Goal: Task Accomplishment & Management: Complete application form

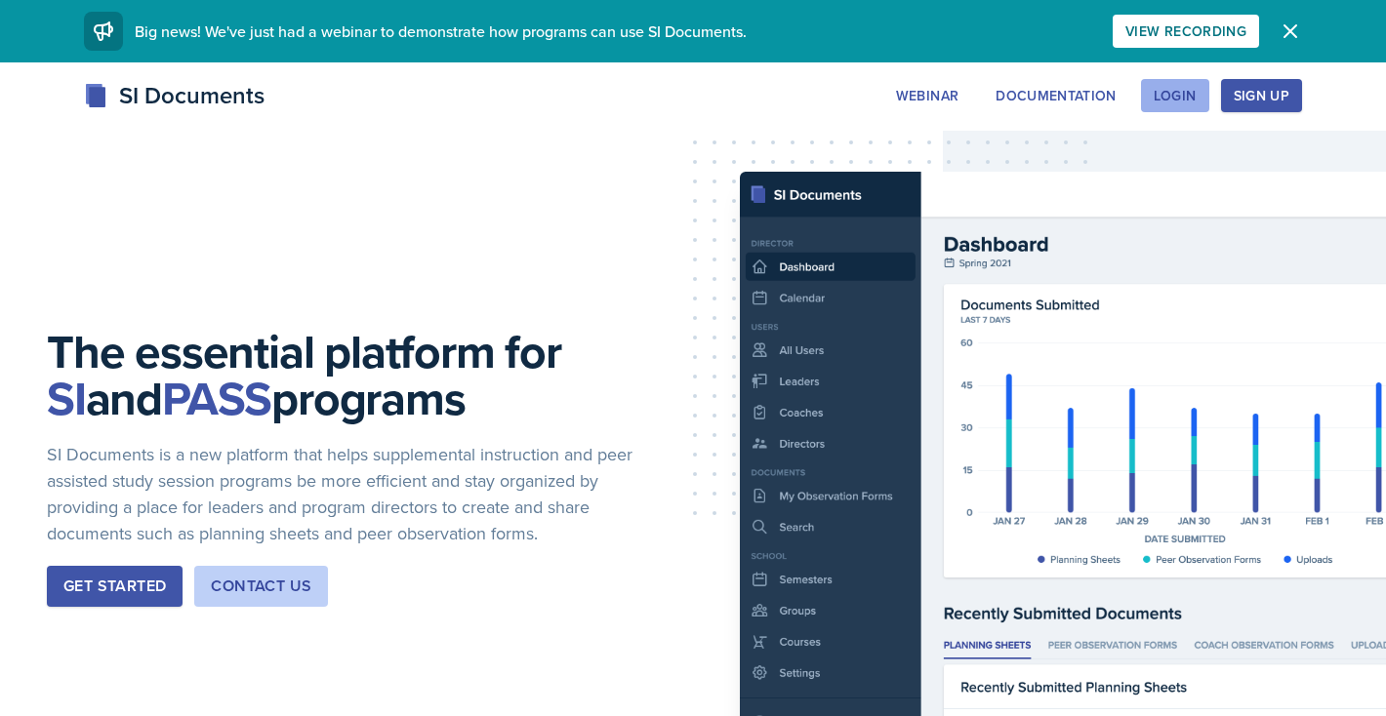
click at [1185, 81] on button "Login" at bounding box center [1175, 95] width 68 height 33
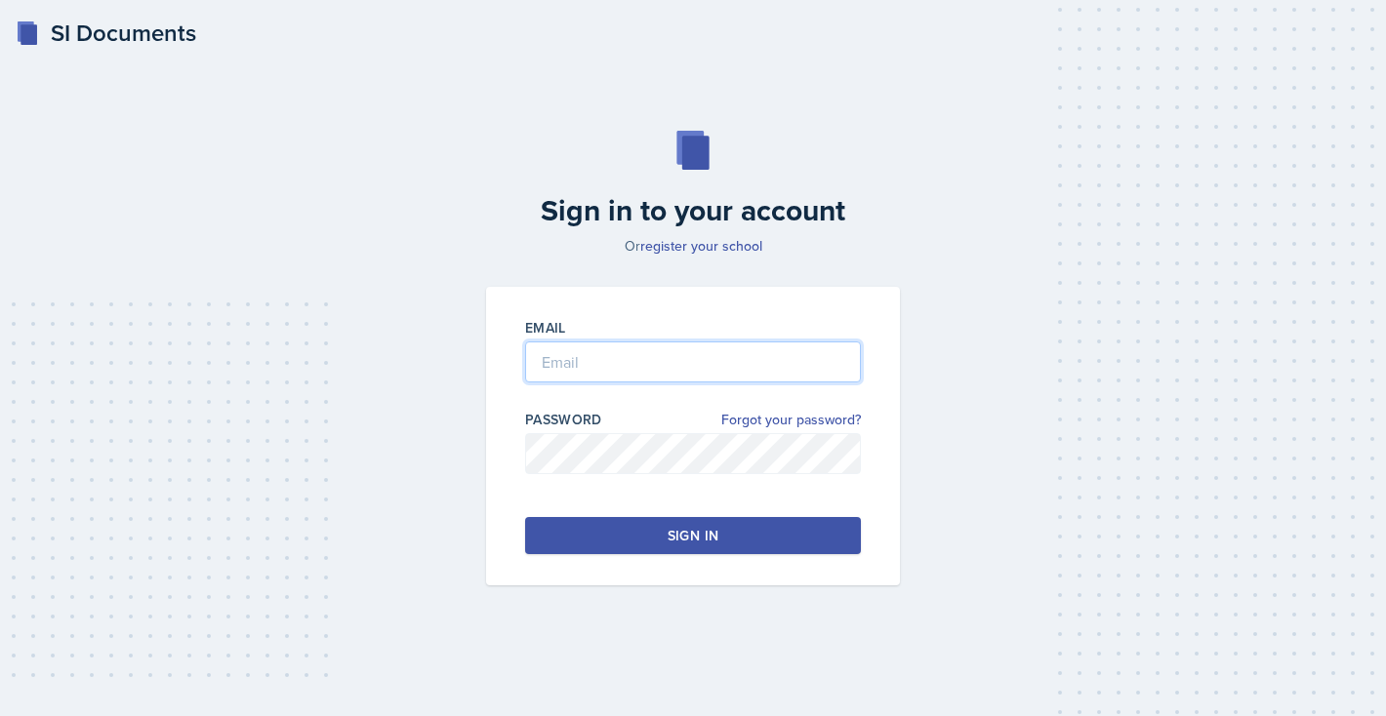
type input "[EMAIL_ADDRESS][DOMAIN_NAME]"
click at [610, 517] on button "Sign in" at bounding box center [693, 535] width 336 height 37
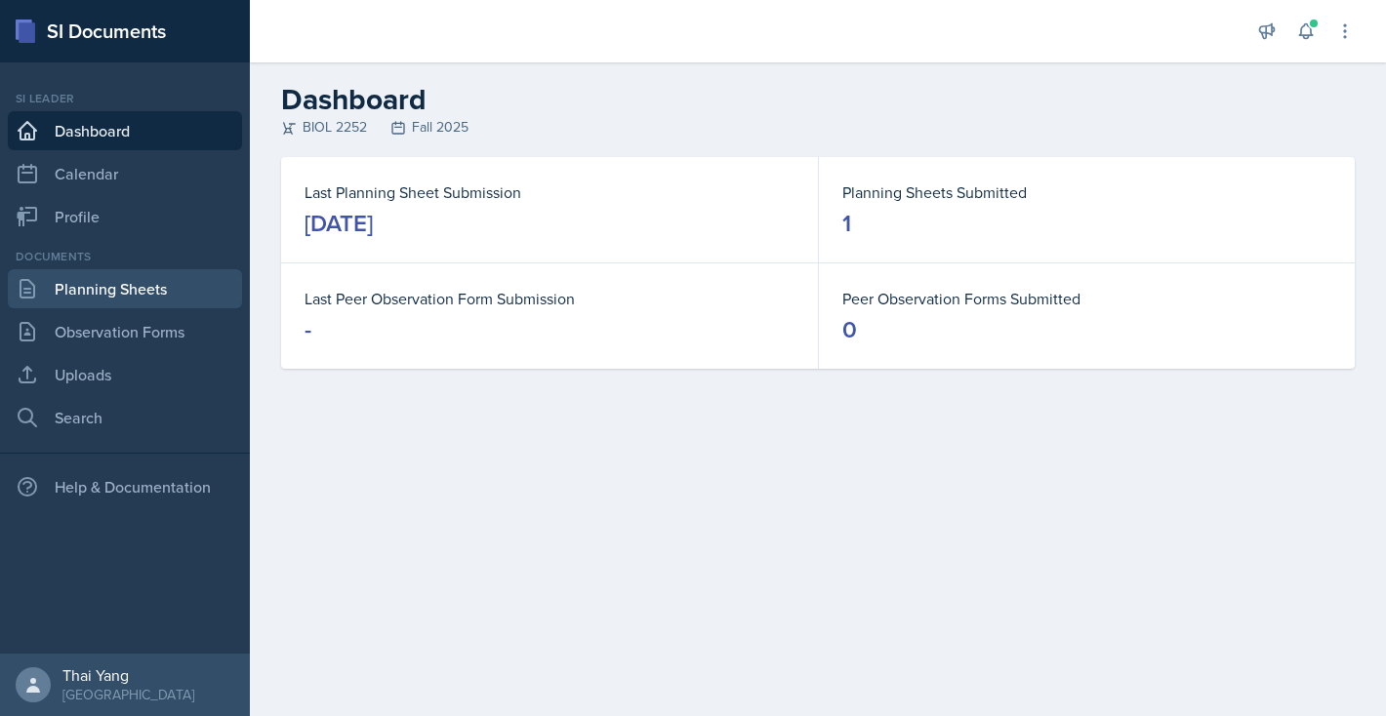
click at [109, 291] on link "Planning Sheets" at bounding box center [125, 288] width 234 height 39
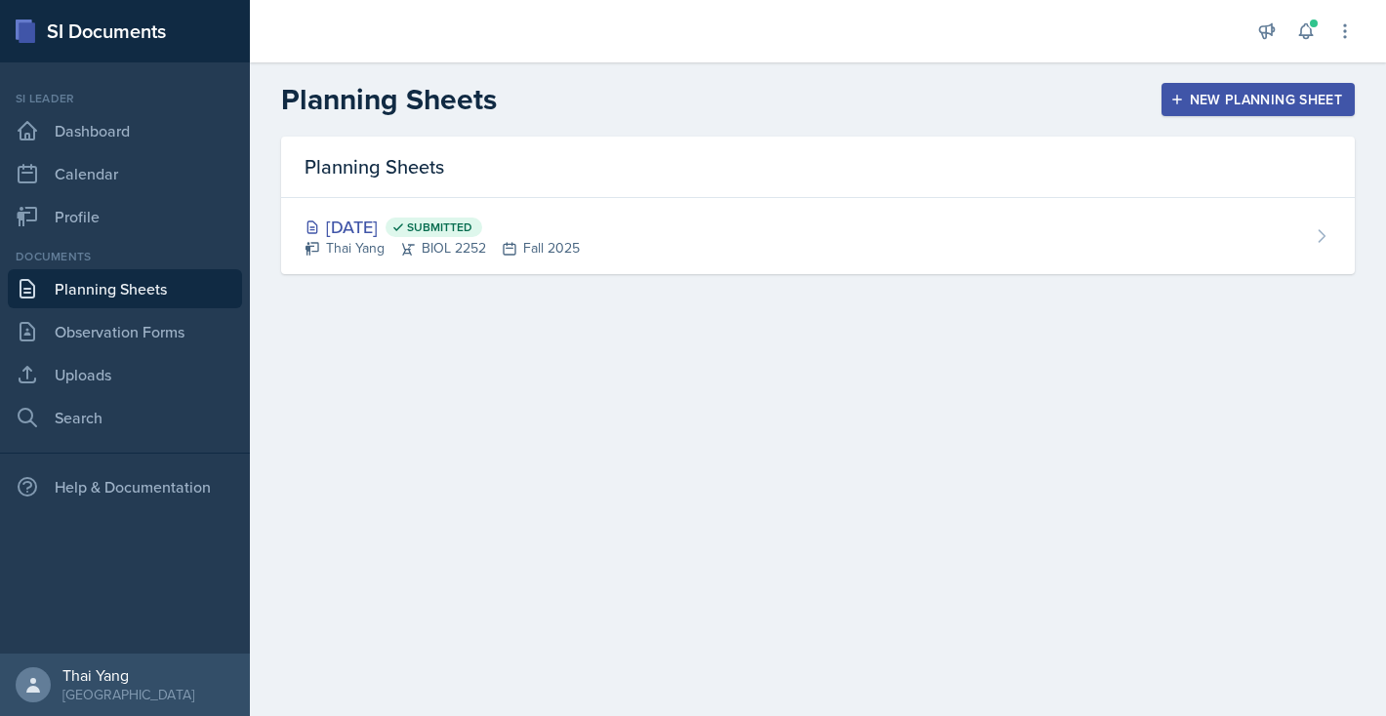
click at [1198, 92] on div "New Planning Sheet" at bounding box center [1258, 100] width 168 height 16
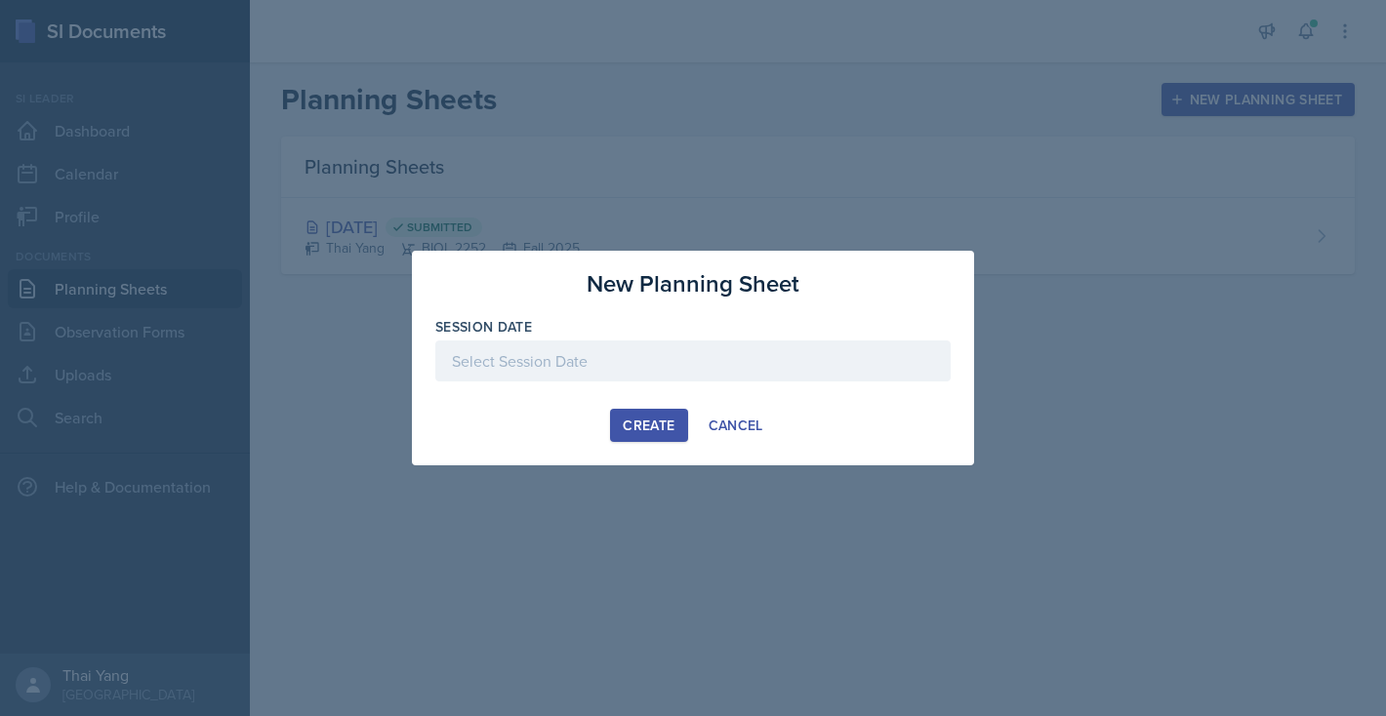
click at [538, 350] on div at bounding box center [692, 361] width 515 height 41
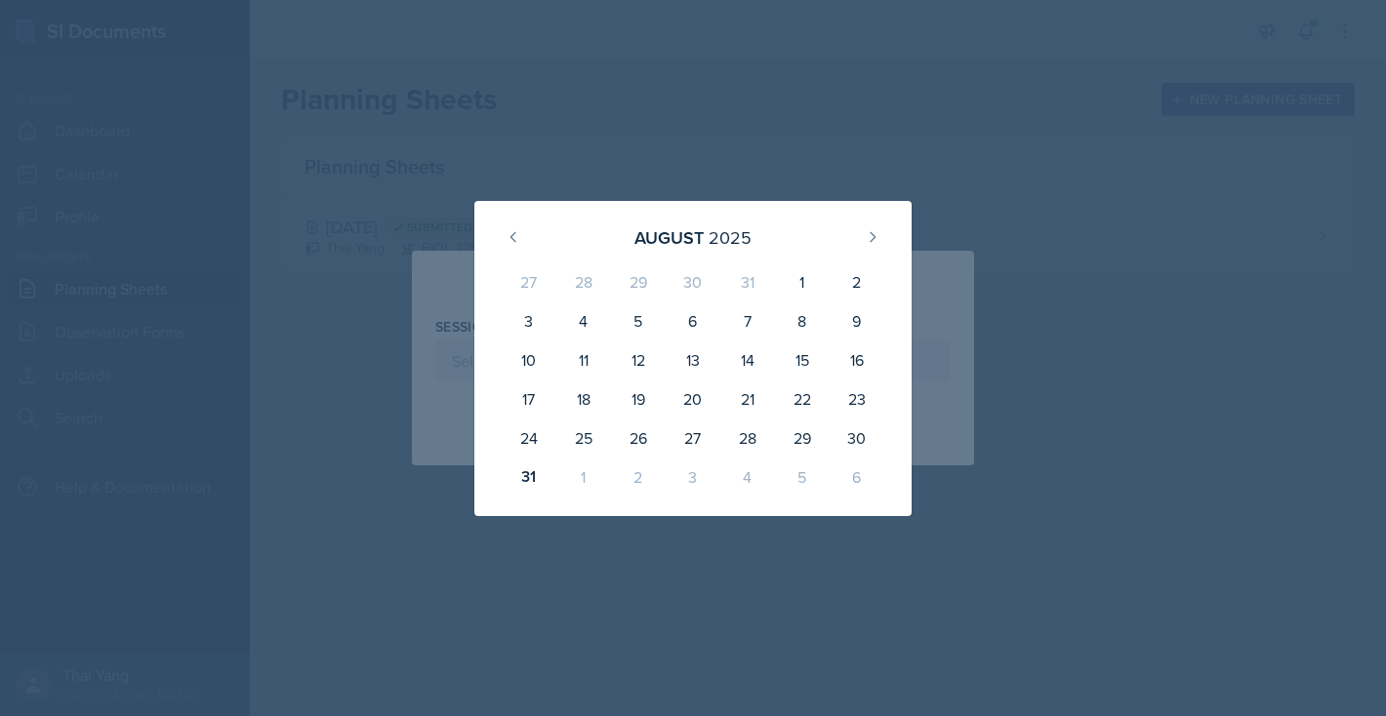
click at [691, 478] on div "3" at bounding box center [692, 477] width 55 height 39
click at [869, 230] on icon at bounding box center [873, 237] width 16 height 16
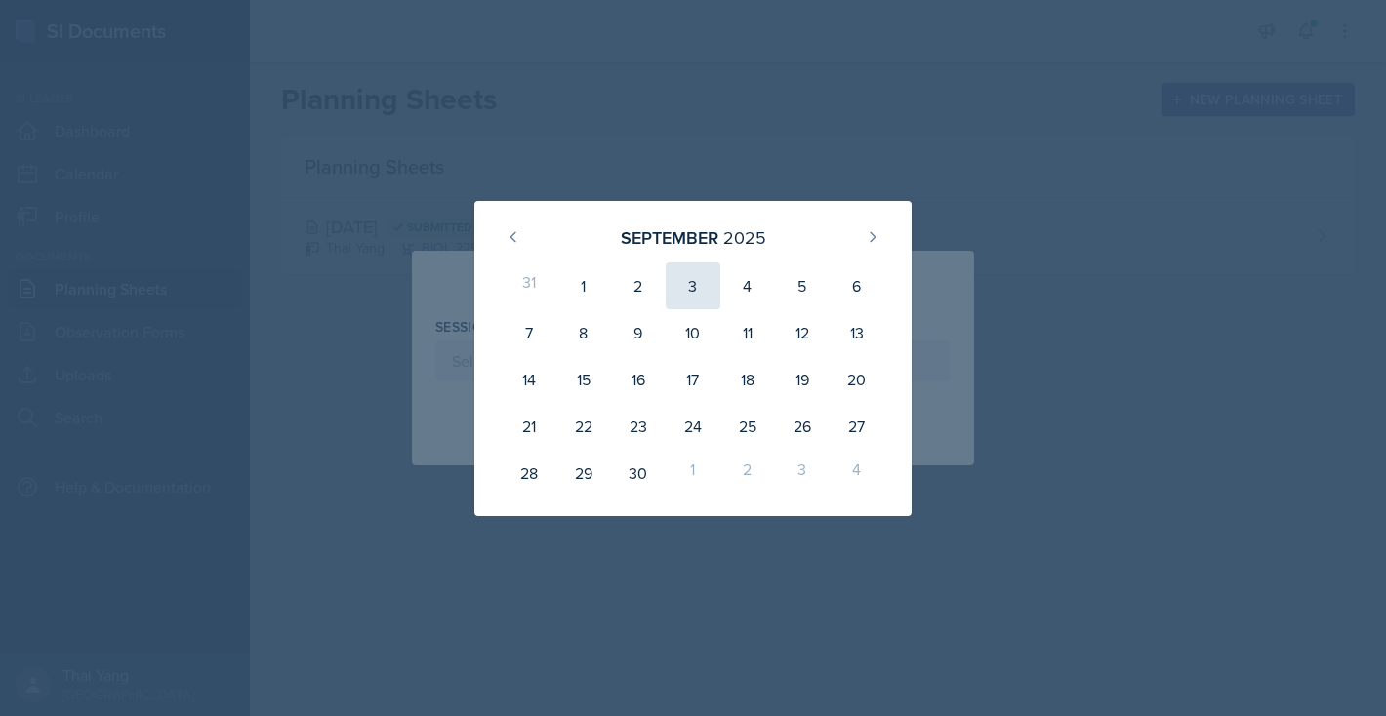
click at [699, 278] on div "3" at bounding box center [692, 285] width 55 height 47
type input "[DATE]"
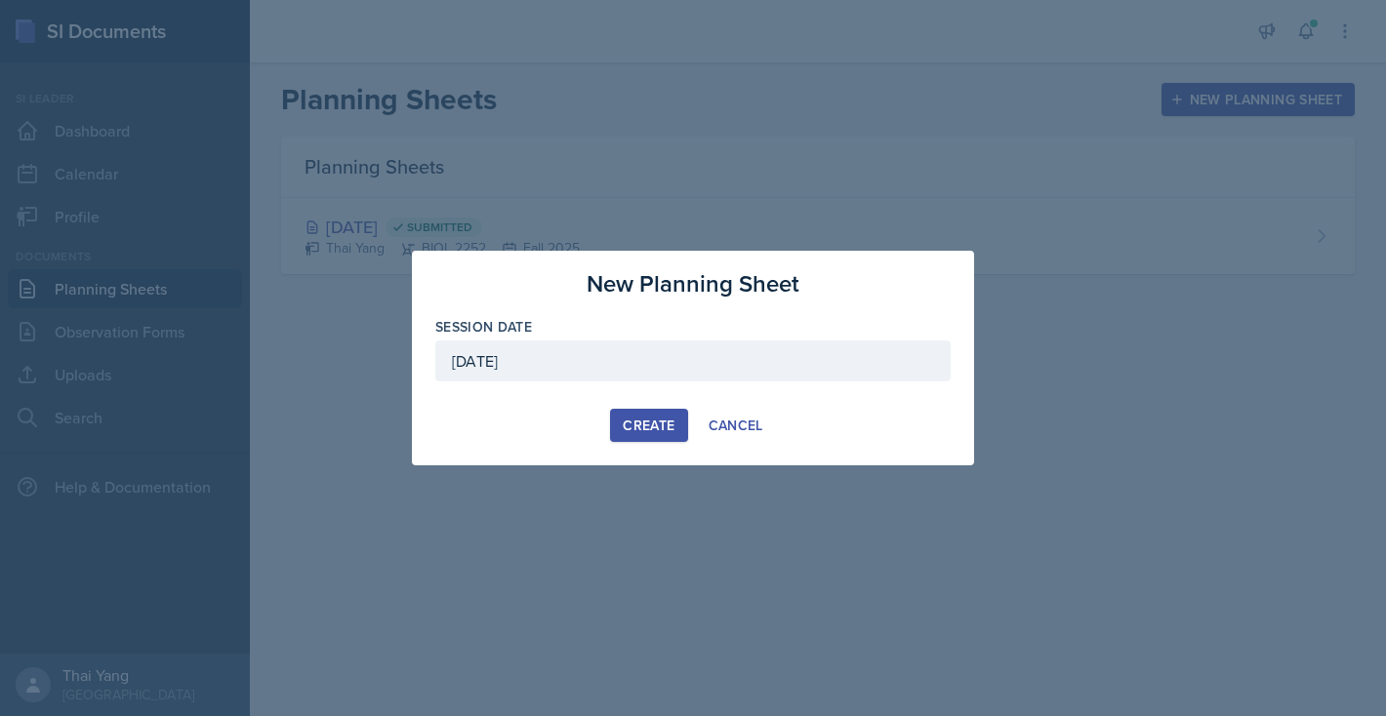
click at [649, 410] on button "Create" at bounding box center [648, 425] width 77 height 33
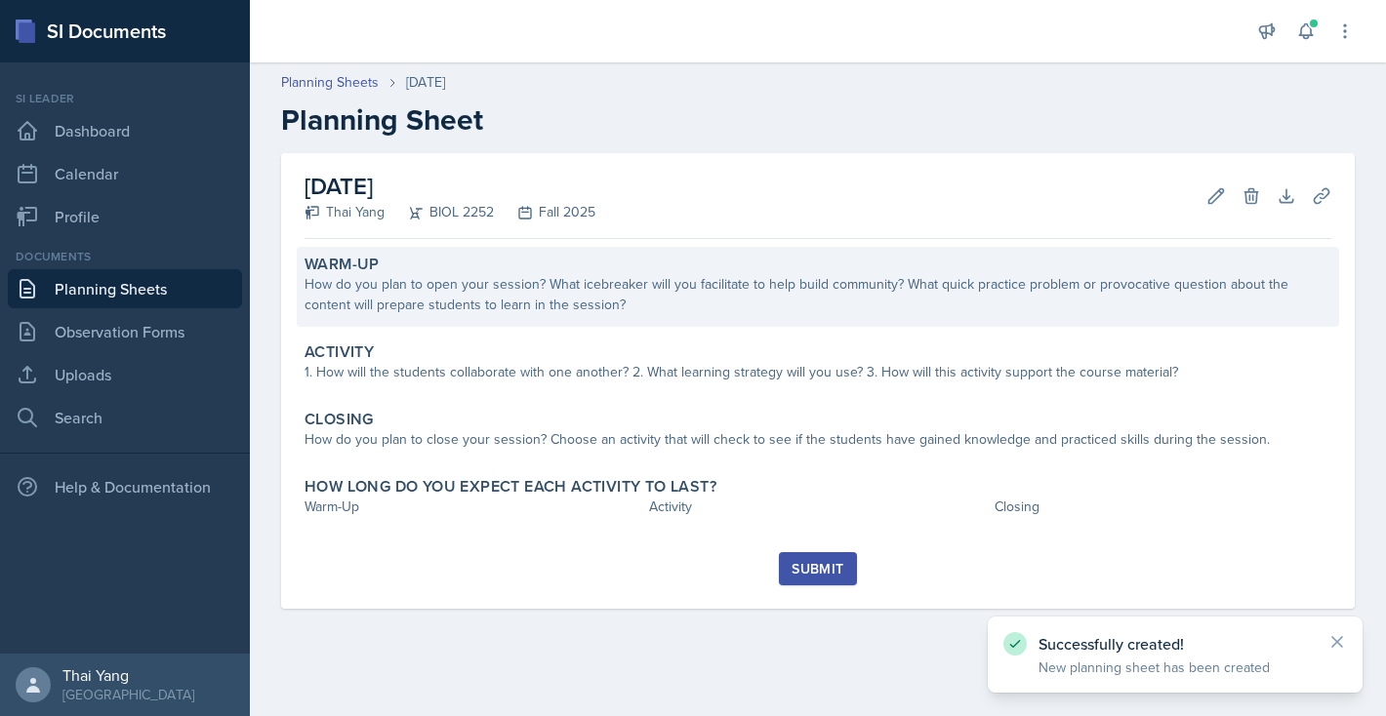
click at [670, 299] on div "How do you plan to open your session? What icebreaker will you facilitate to he…" at bounding box center [817, 294] width 1027 height 41
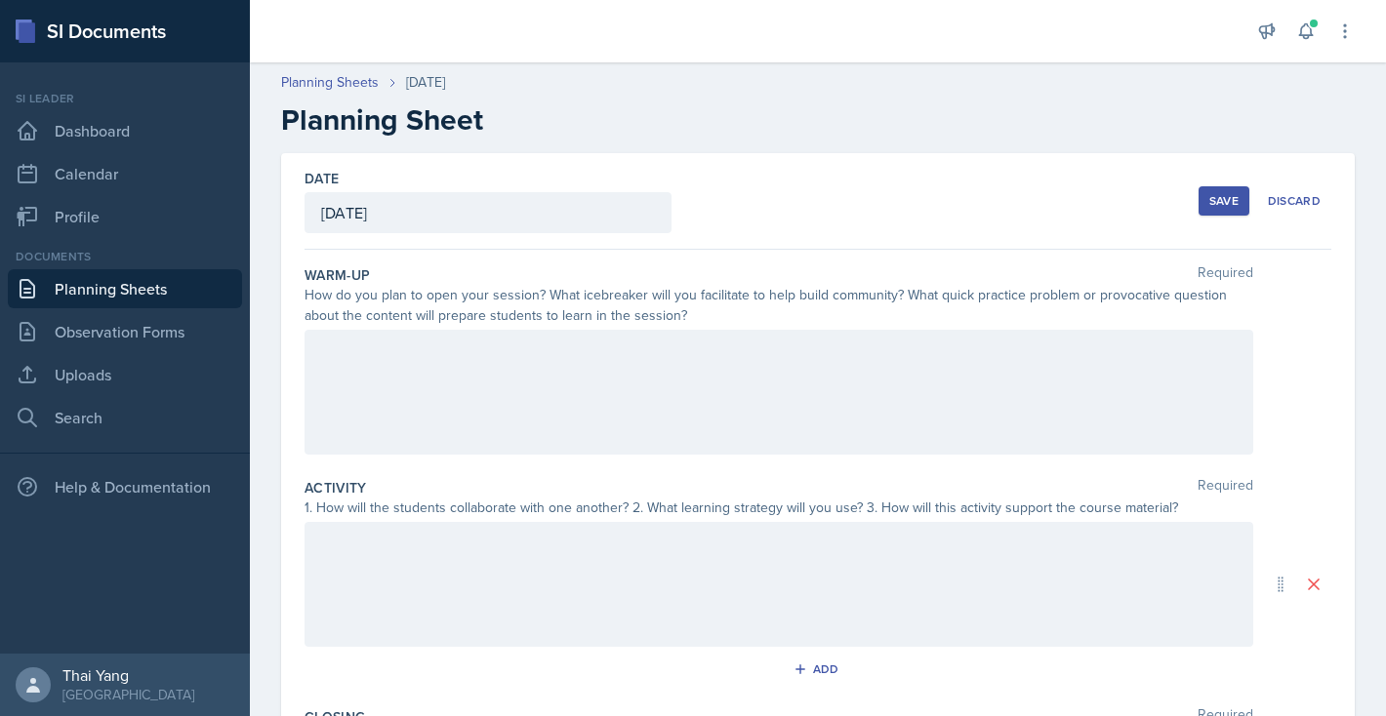
click at [613, 368] on div at bounding box center [778, 392] width 948 height 125
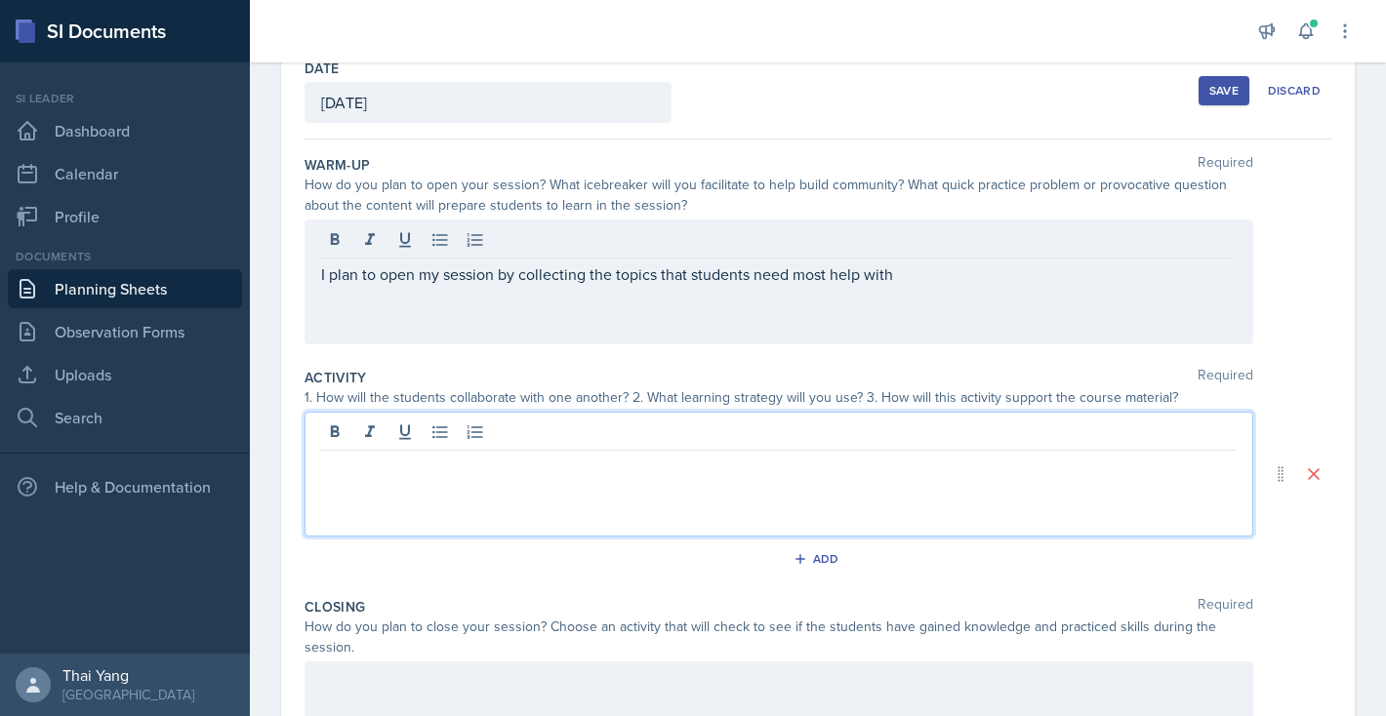
scroll to position [155, 0]
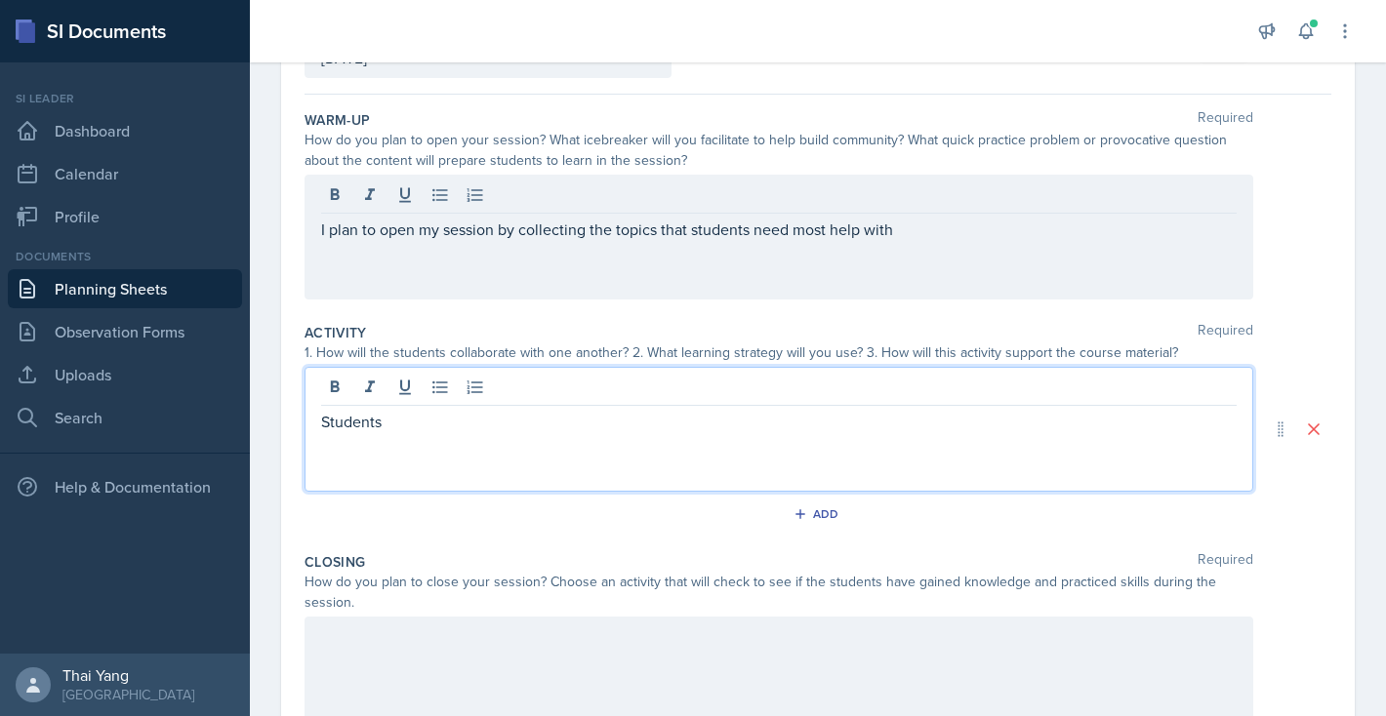
click at [925, 230] on p "I plan to open my session by collecting the topics that students need most help…" at bounding box center [778, 229] width 915 height 23
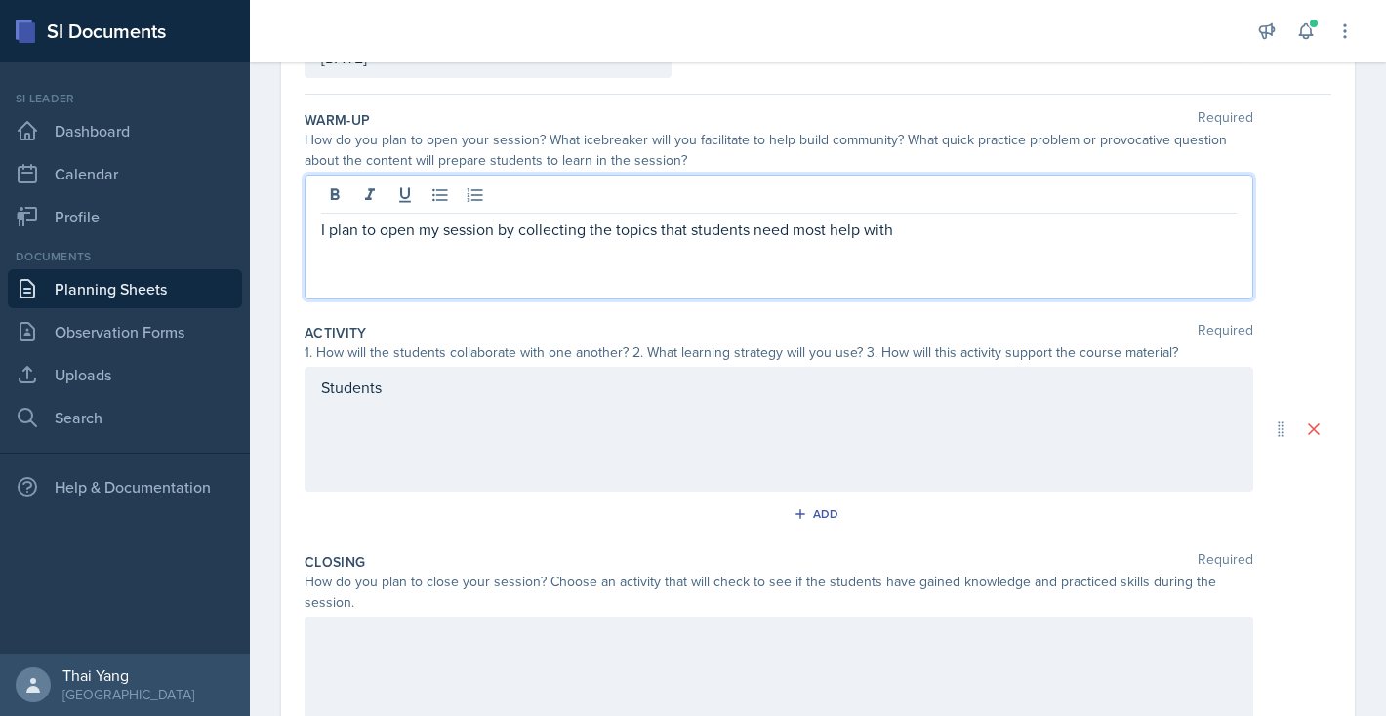
click at [637, 401] on div "Students" at bounding box center [778, 429] width 948 height 125
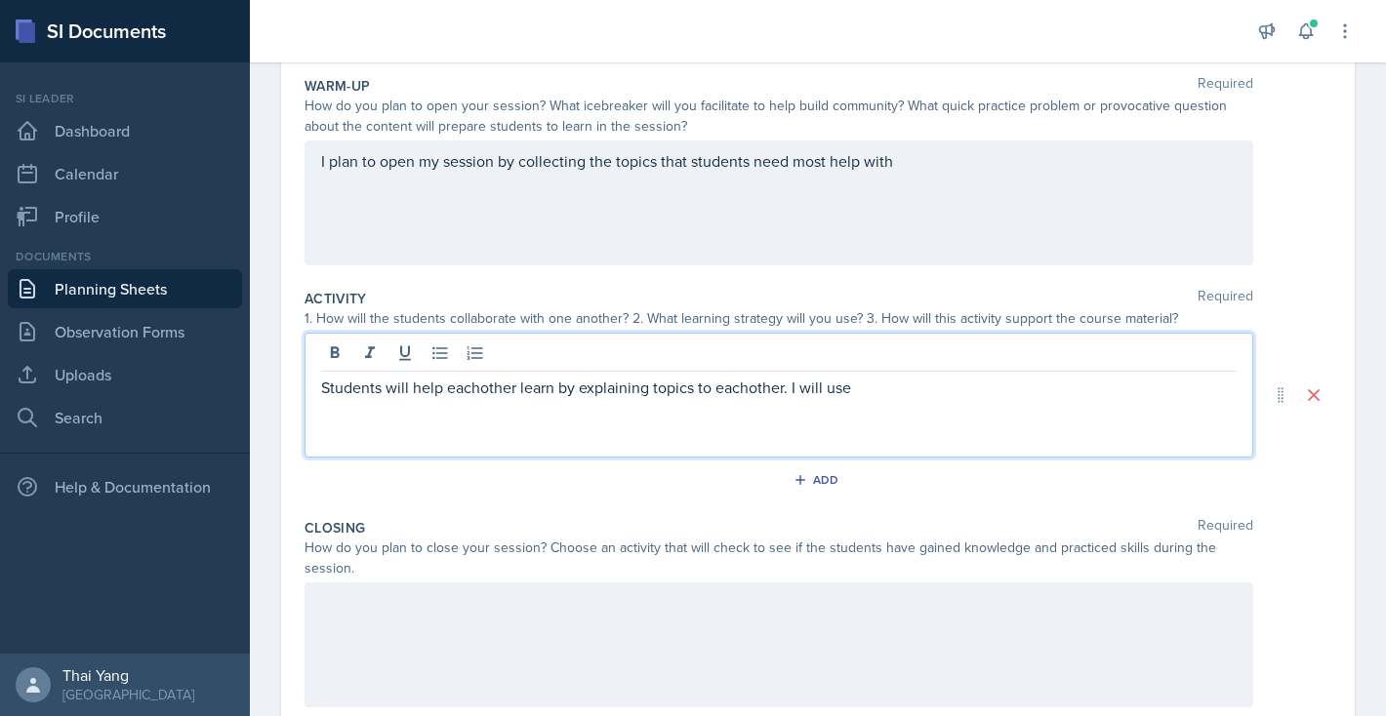
click at [896, 390] on p "Students will help eachother learn by explaining topics to eachother. I will use" at bounding box center [778, 387] width 915 height 23
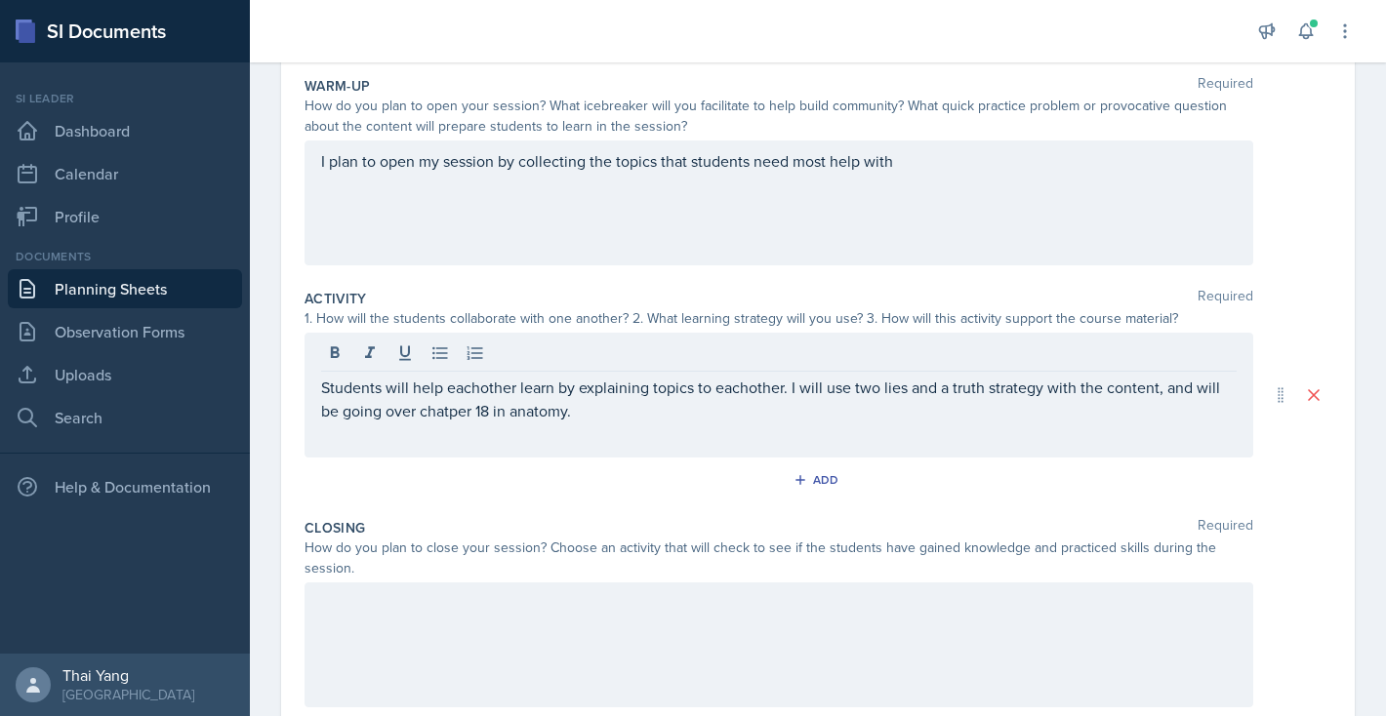
click at [631, 579] on div "Closing Required How do you plan to close your session? Choose an activity that…" at bounding box center [817, 616] width 1027 height 213
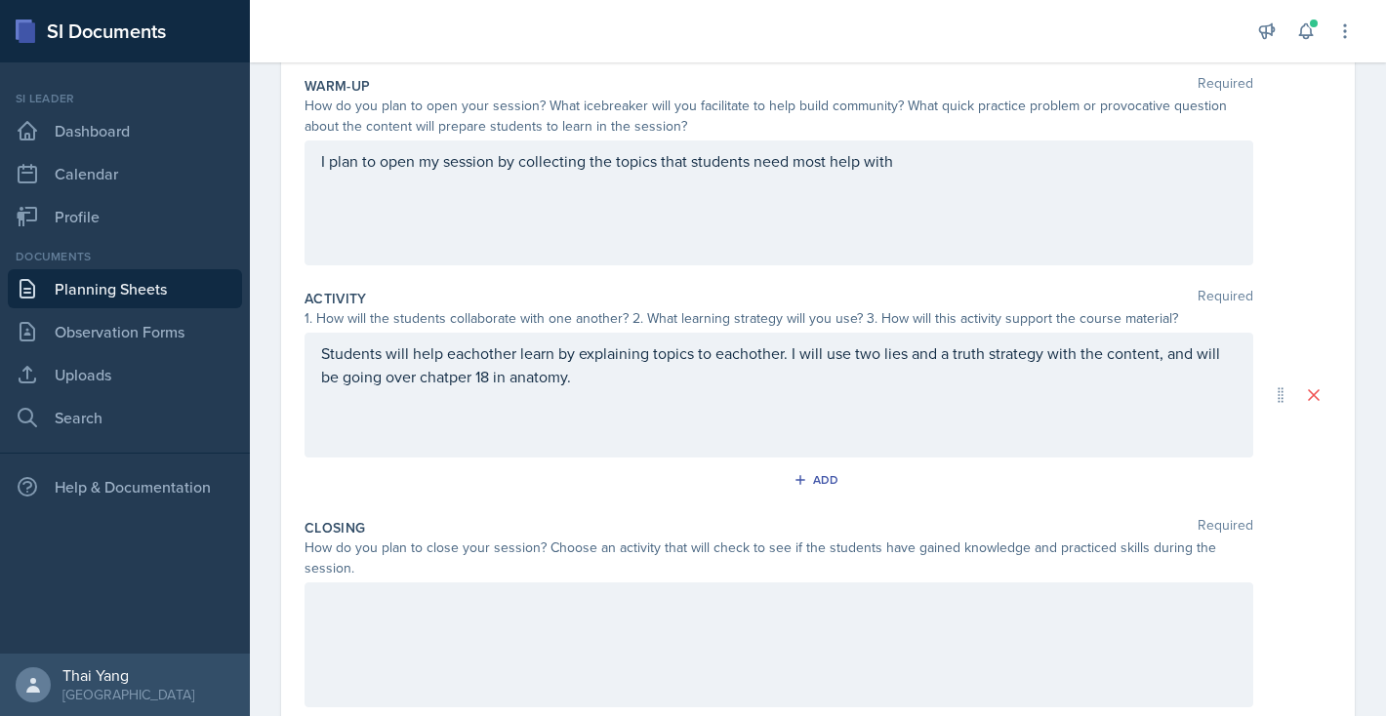
click at [578, 635] on div at bounding box center [778, 645] width 948 height 125
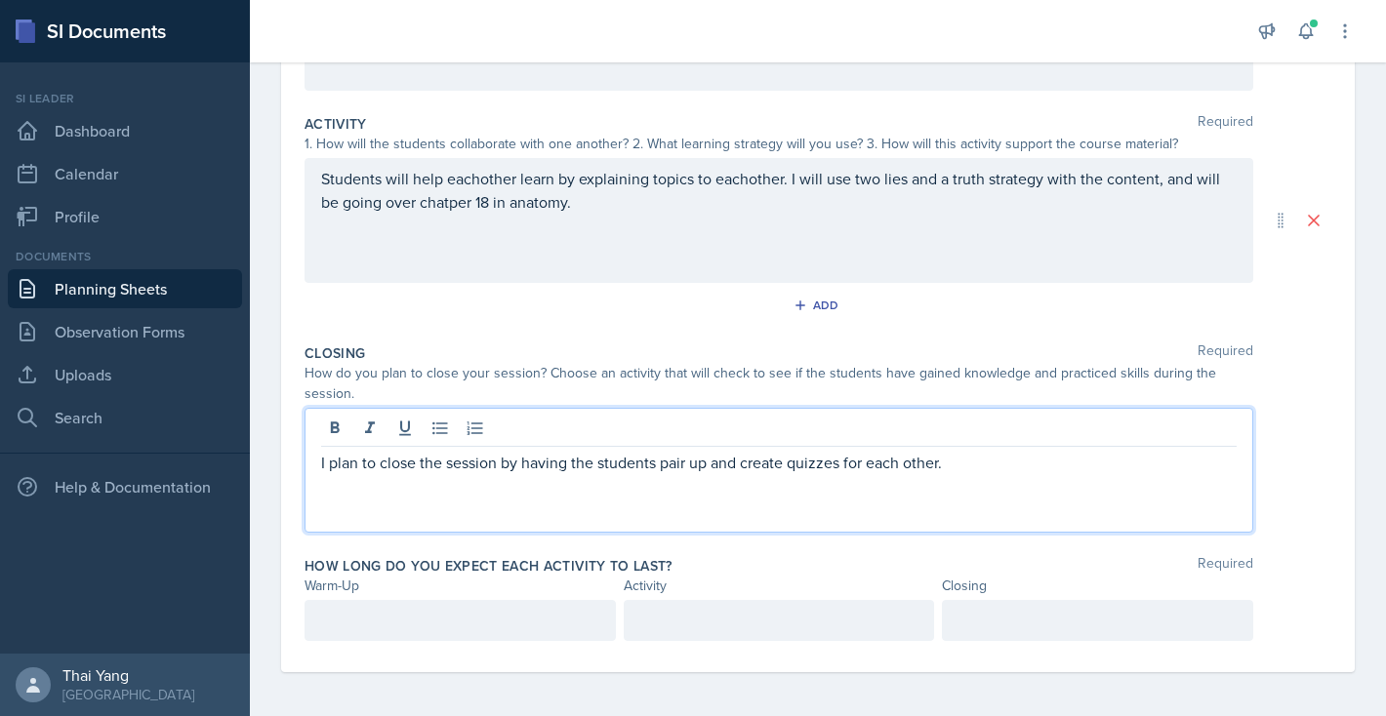
scroll to position [367, 0]
click at [501, 613] on p at bounding box center [460, 617] width 278 height 23
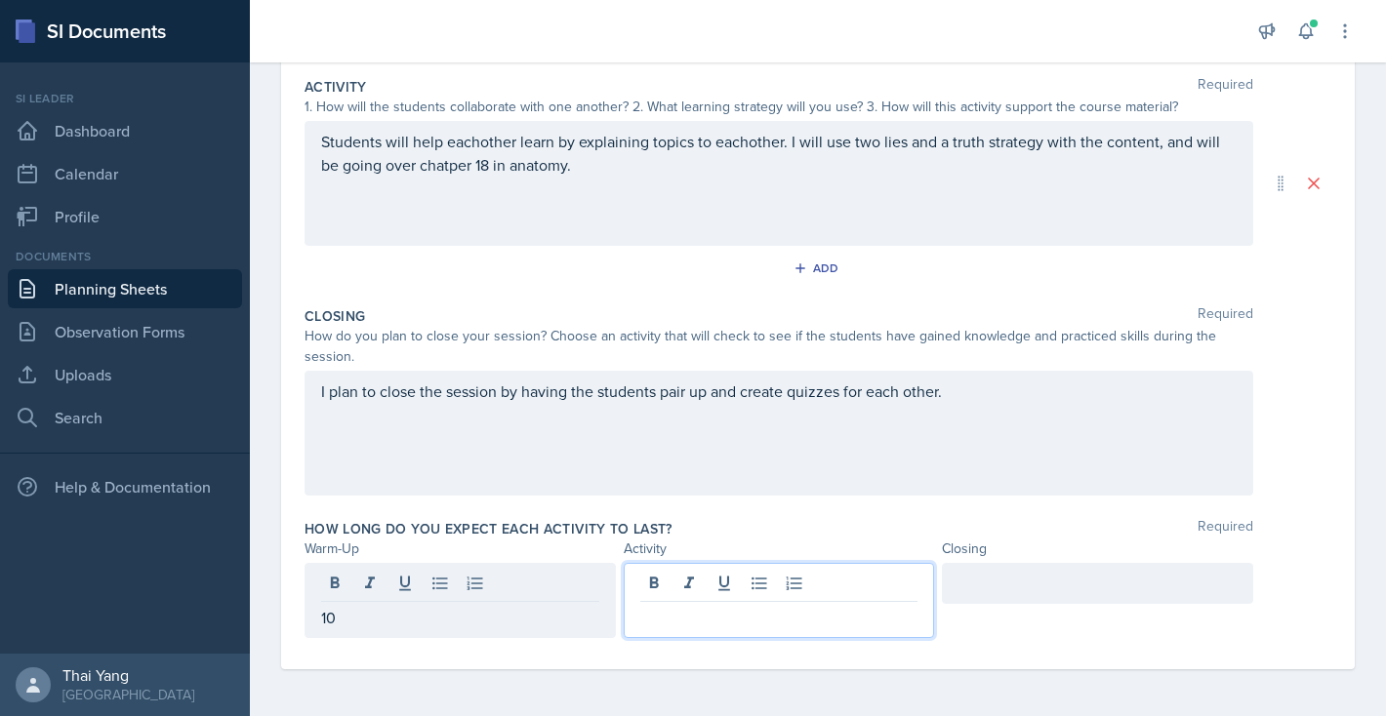
click at [789, 589] on div at bounding box center [779, 600] width 311 height 75
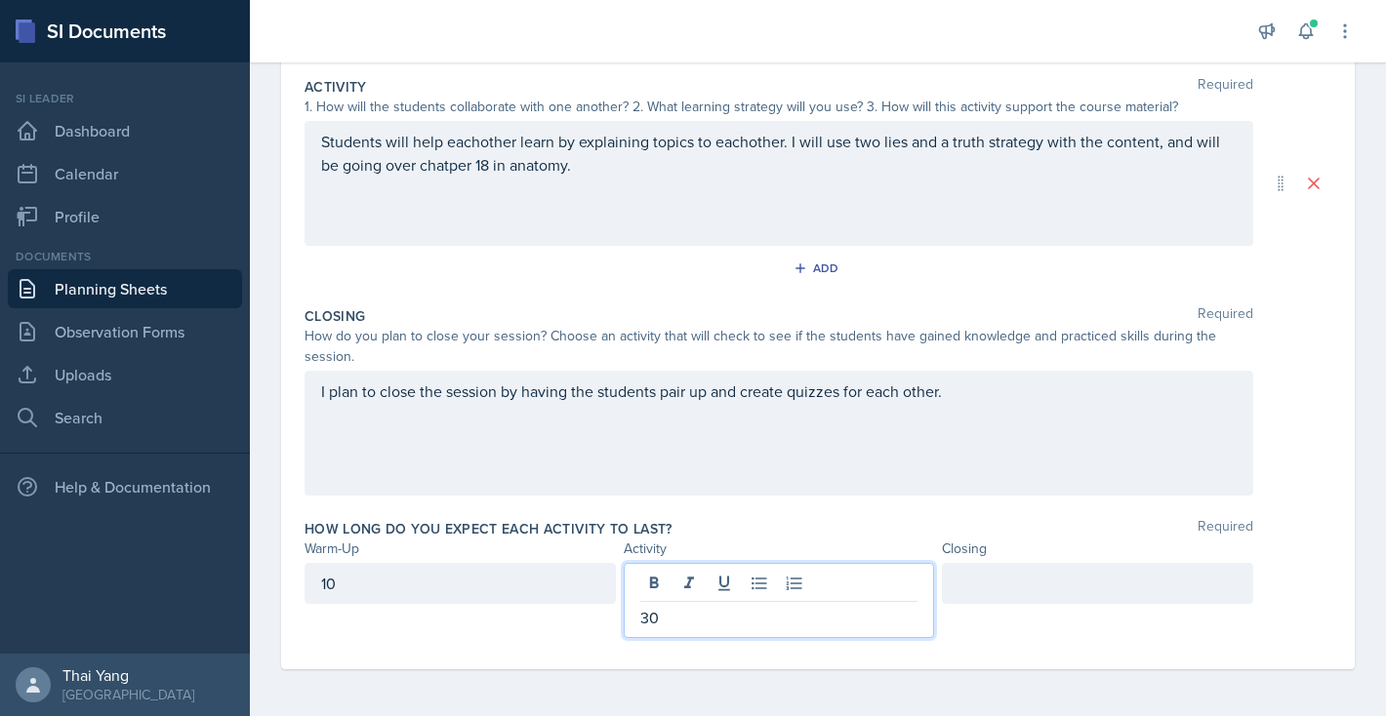
click at [994, 592] on div at bounding box center [1097, 583] width 311 height 41
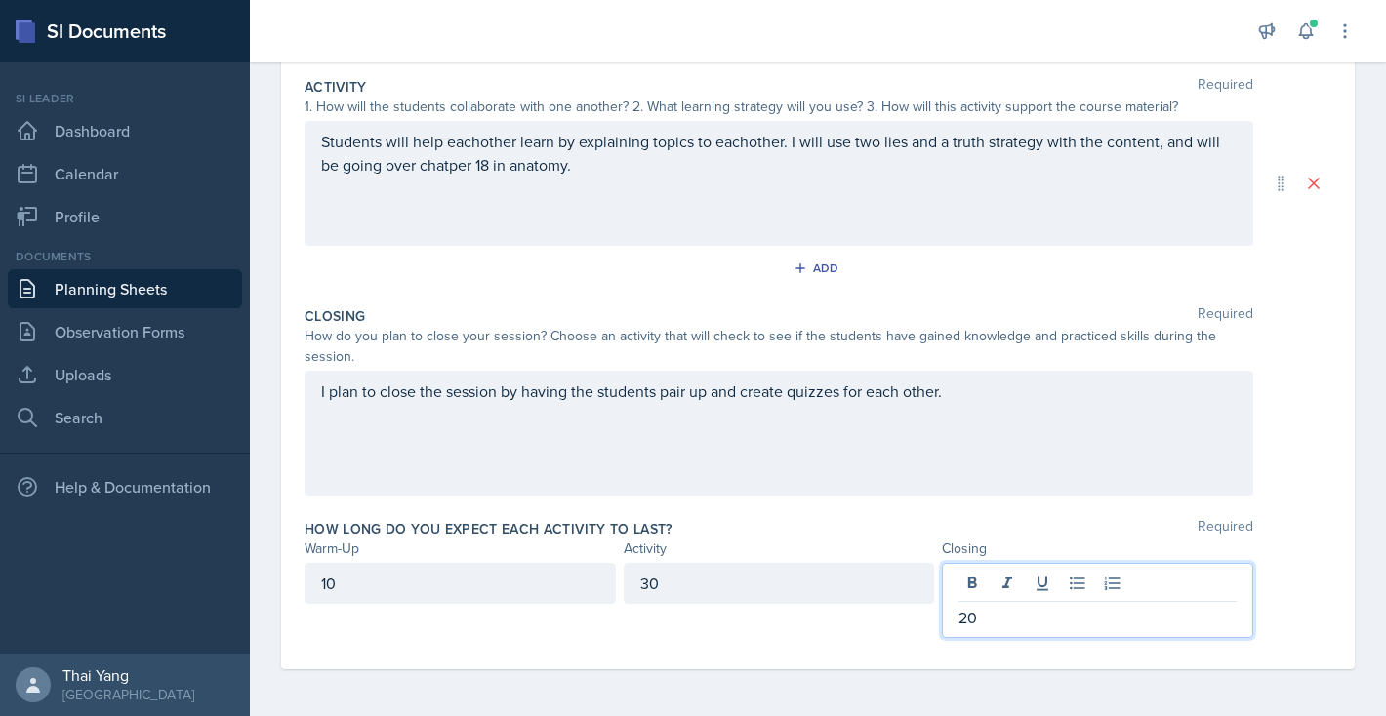
click at [842, 533] on div "How long do you expect each activity to last? Required" at bounding box center [817, 529] width 1027 height 20
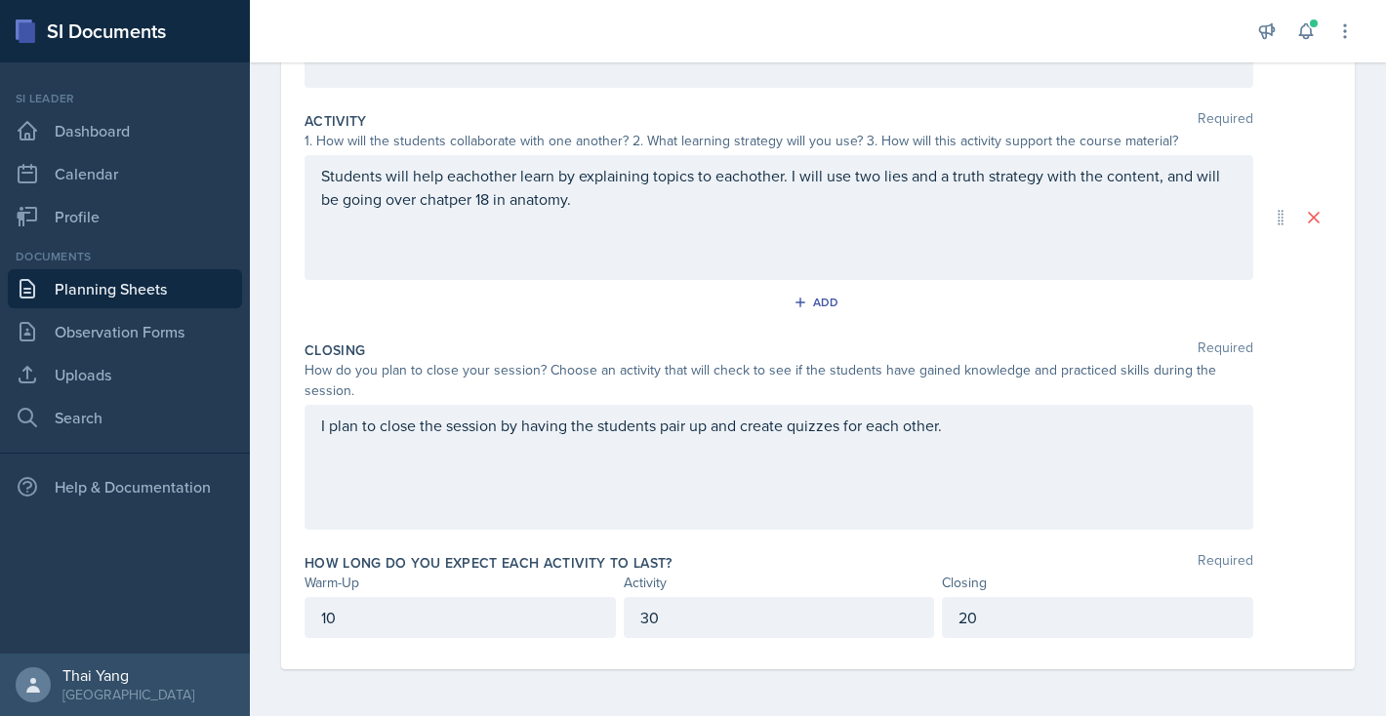
scroll to position [0, 0]
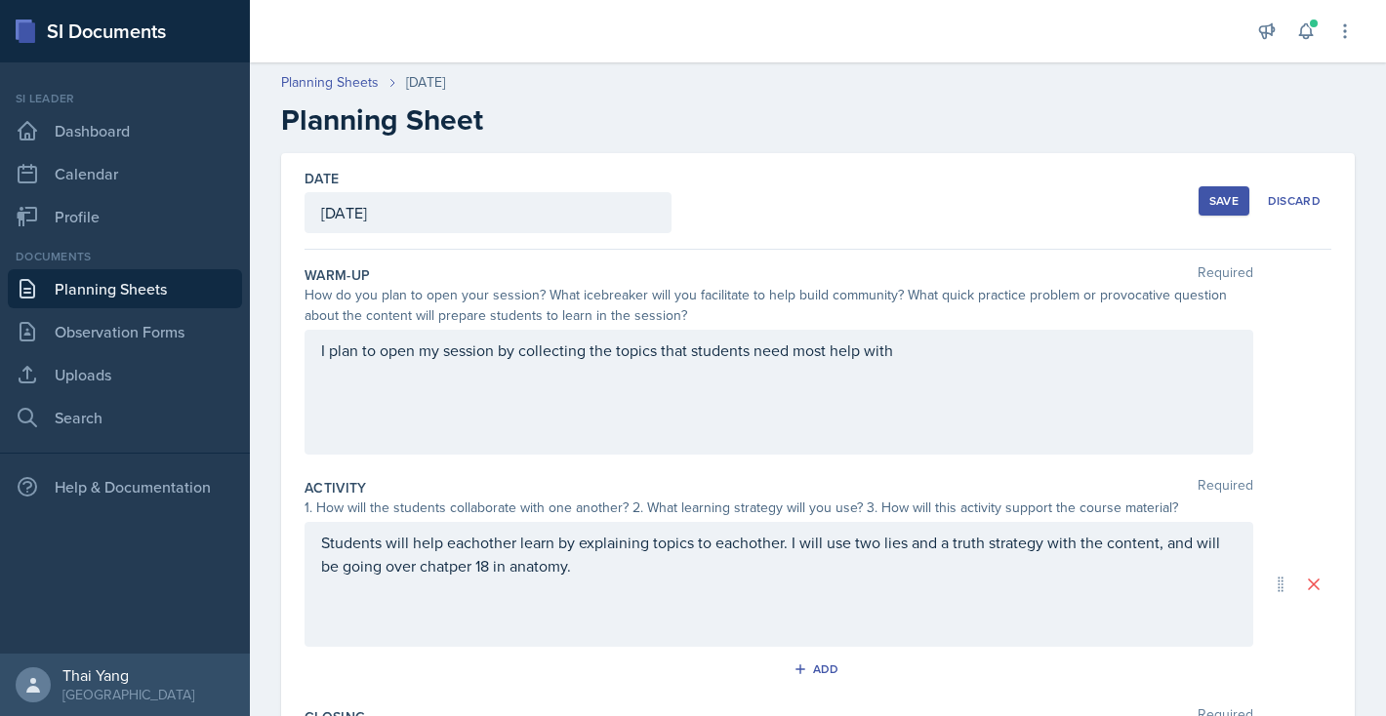
click at [1229, 199] on div "Save" at bounding box center [1223, 201] width 29 height 16
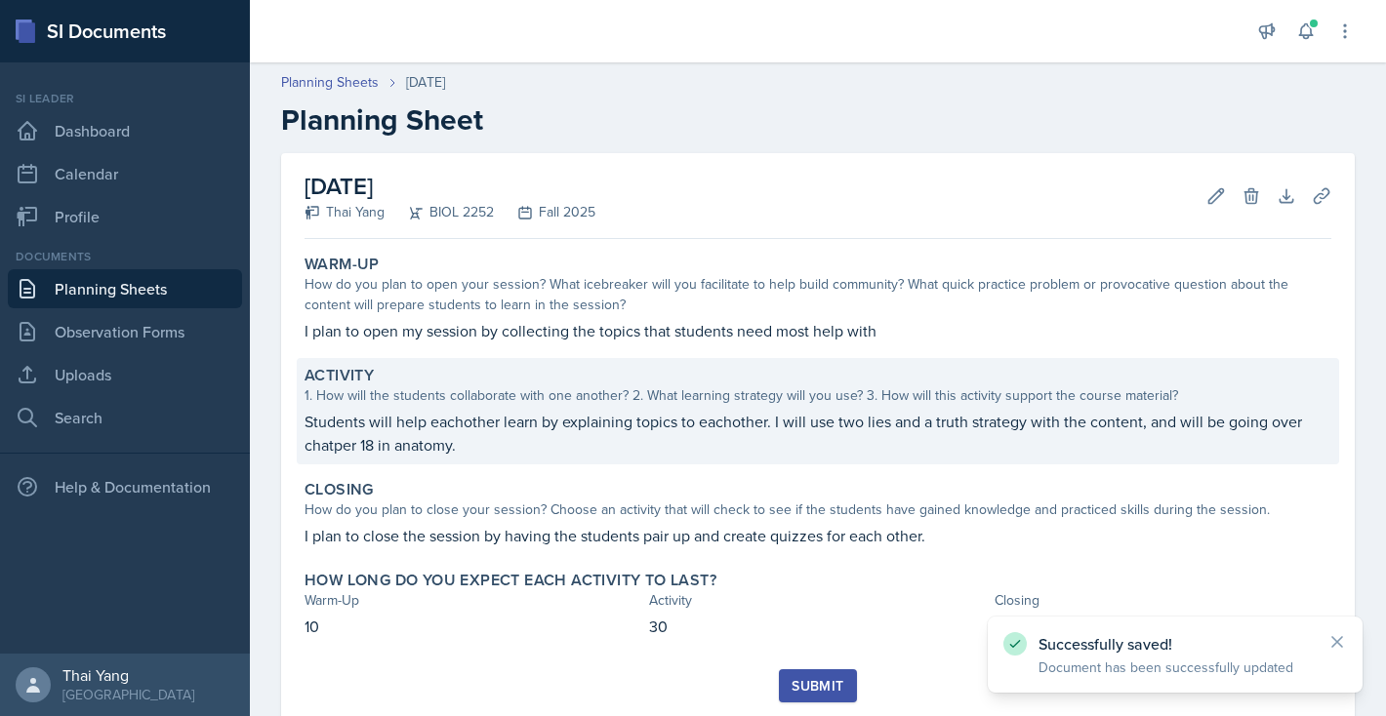
scroll to position [57, 0]
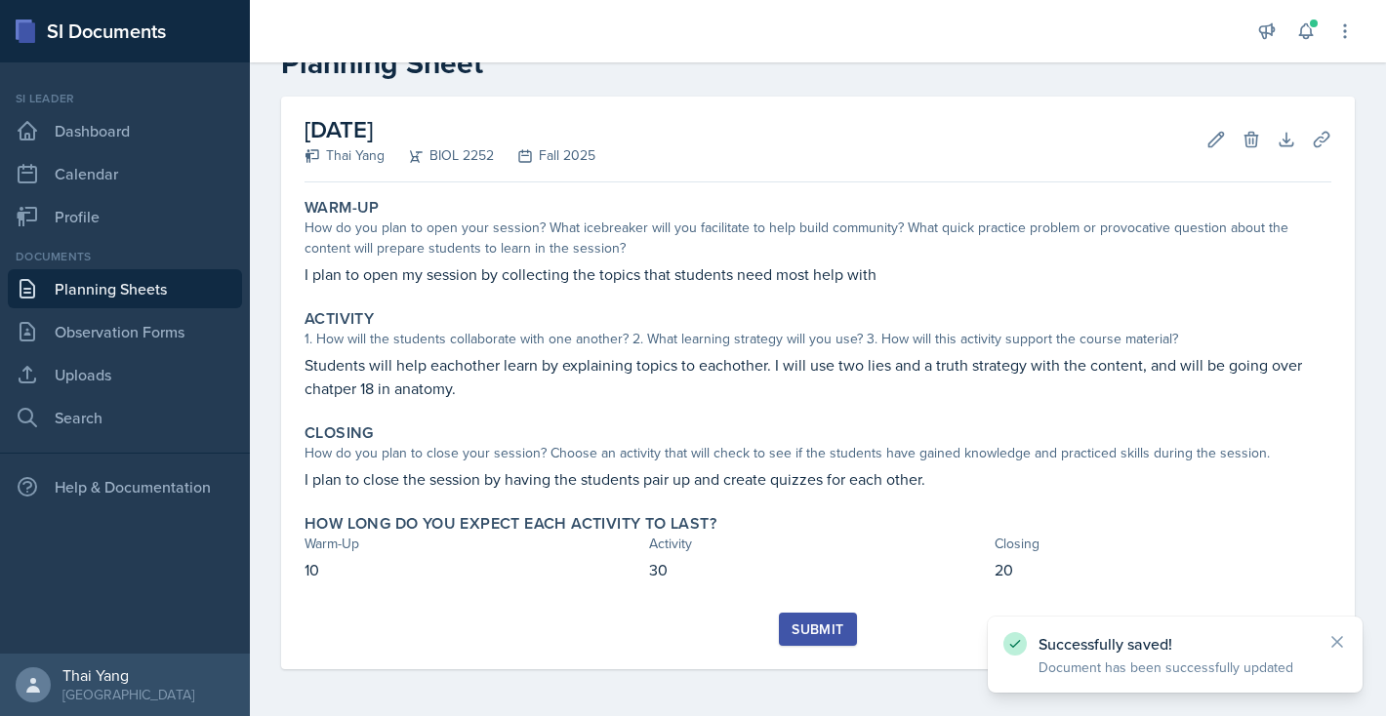
click at [822, 627] on div "Submit" at bounding box center [817, 630] width 52 height 16
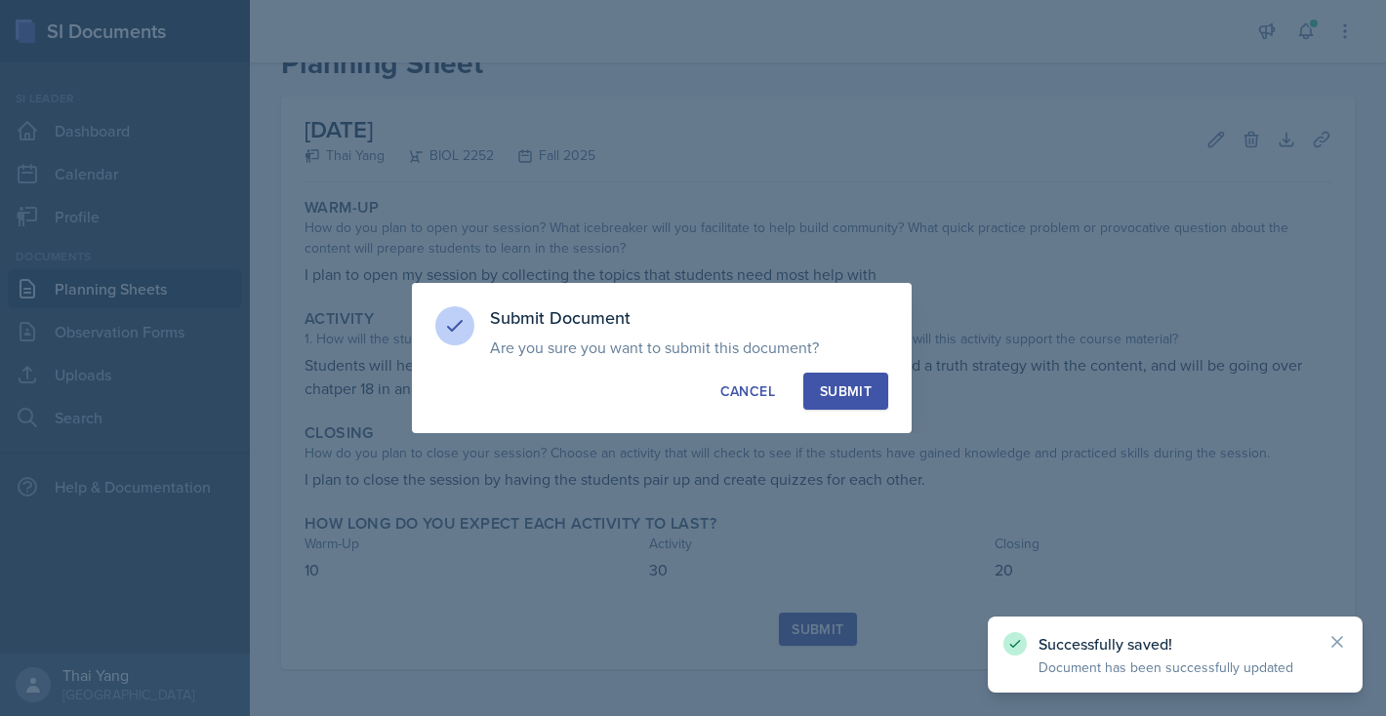
click at [872, 383] on button "Submit" at bounding box center [845, 391] width 85 height 37
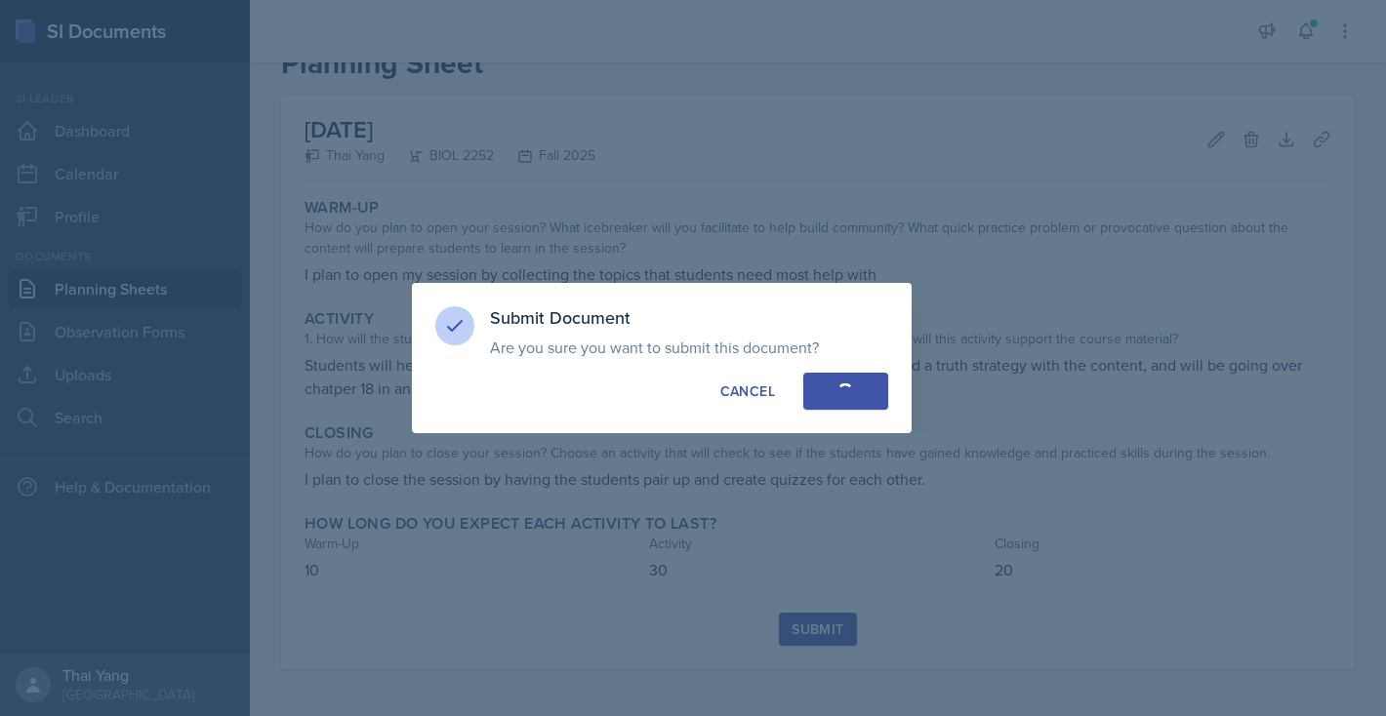
scroll to position [0, 0]
